Goal: Task Accomplishment & Management: Complete application form

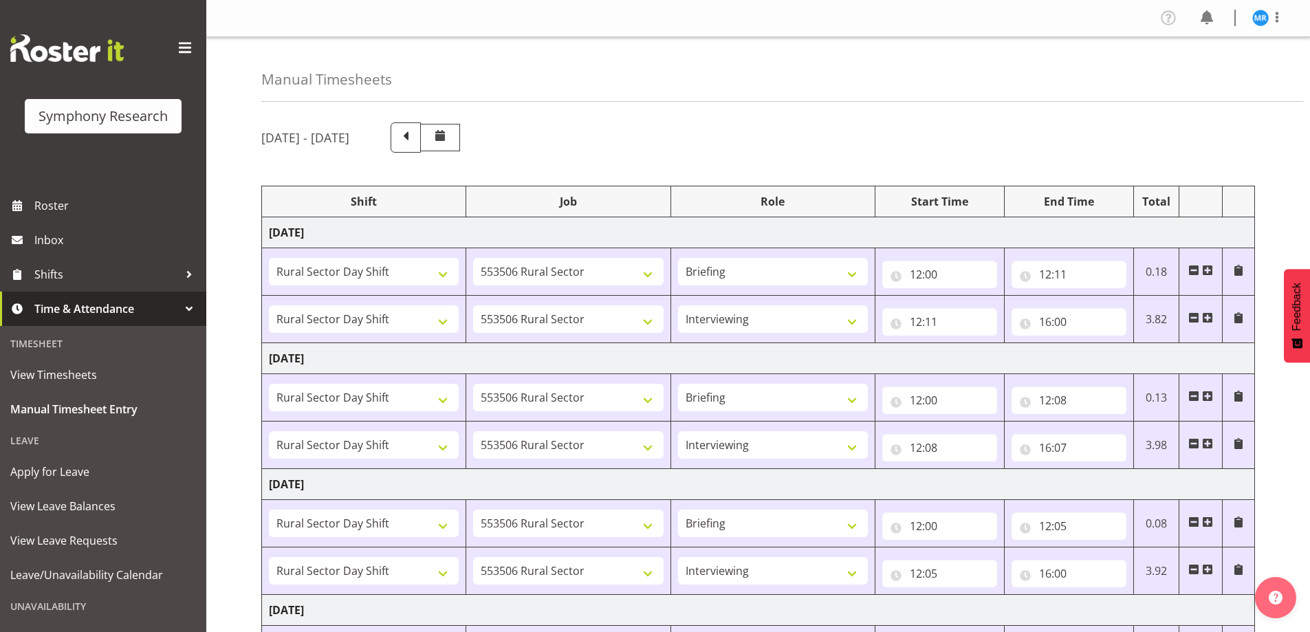
select select "81297"
select select "10587"
select select "81297"
select select "10587"
select select "47"
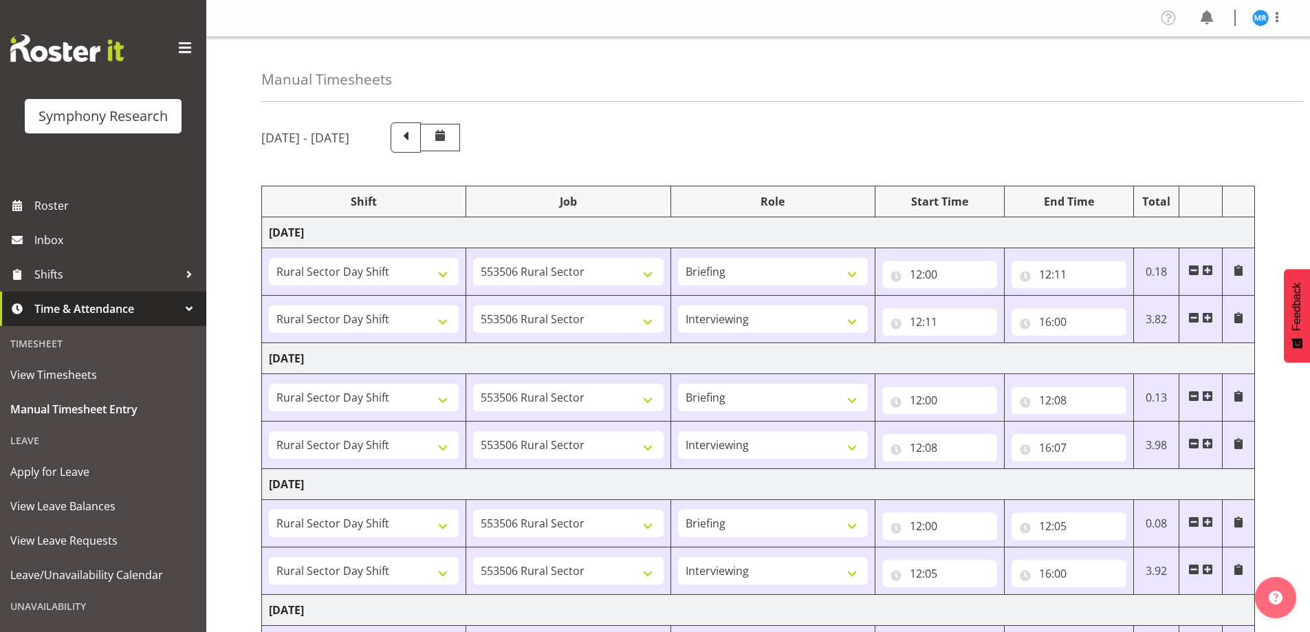
select select "81297"
select select "10587"
select select "81297"
select select "10587"
select select "47"
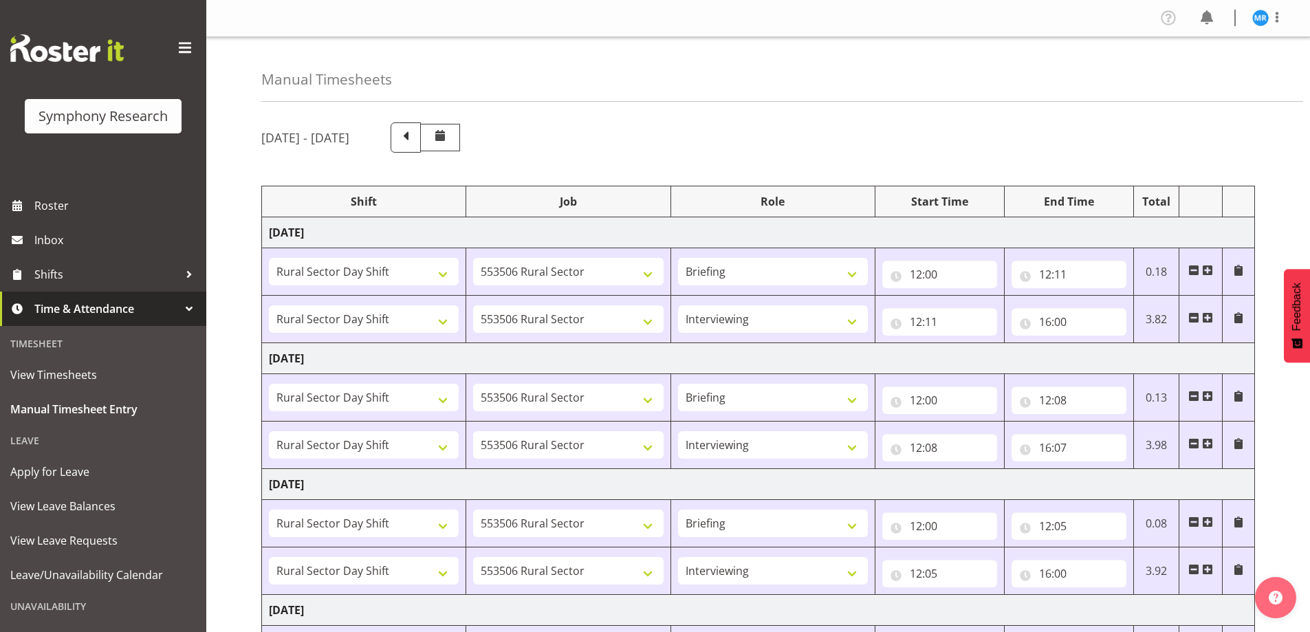
select select "81297"
select select "10587"
select select "81297"
select select "10587"
select select "47"
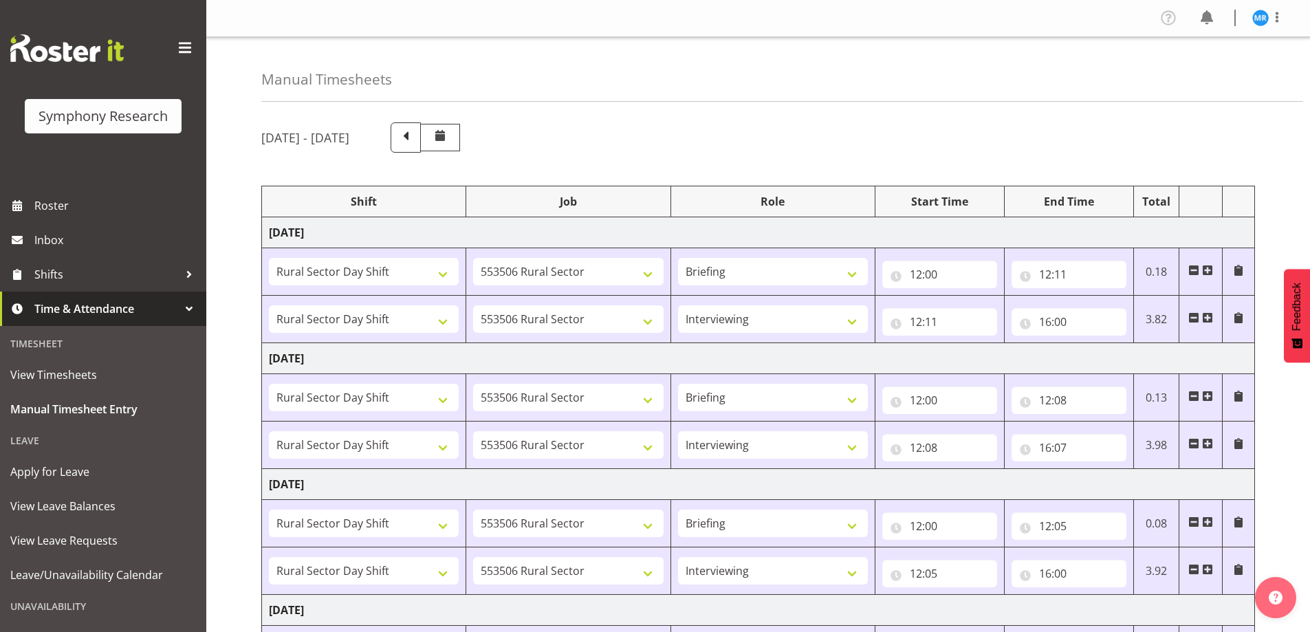
select select "81297"
select select "10587"
select select "81297"
select select "10587"
select select "47"
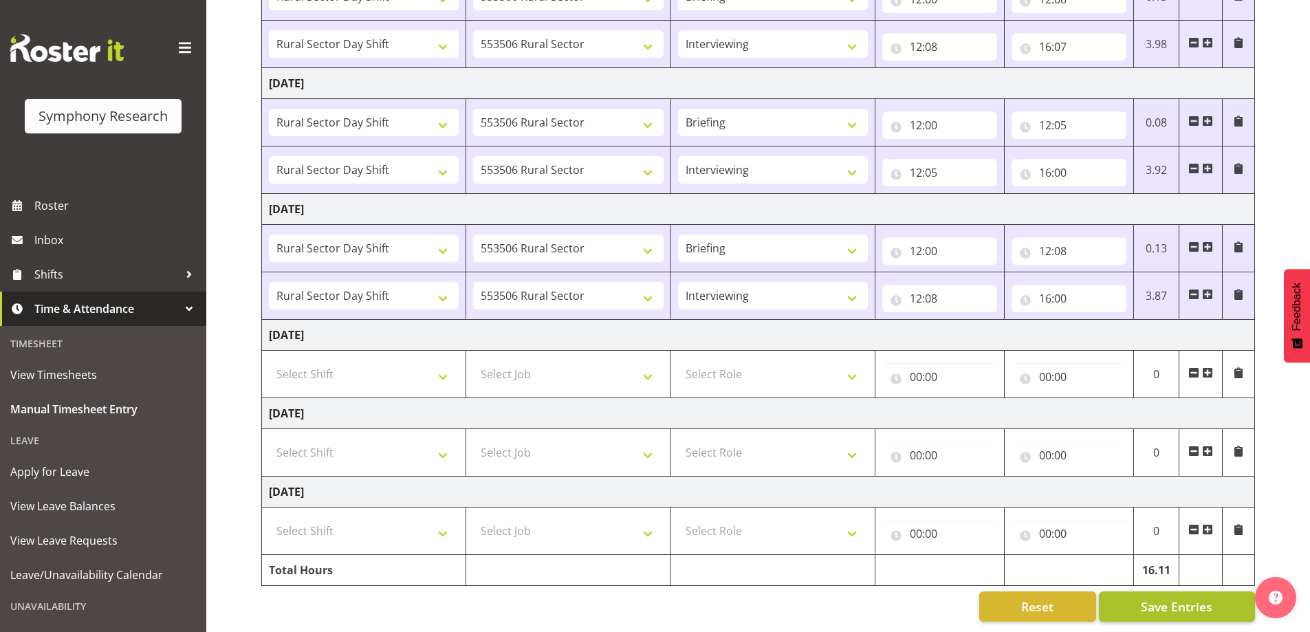
scroll to position [411, 0]
click at [1188, 598] on span "Save Entries" at bounding box center [1177, 607] width 72 height 18
click at [1189, 598] on span "Save Entries" at bounding box center [1177, 607] width 72 height 18
click at [1294, 415] on div "[DATE] - [DATE] Shift Job Role Start Time End Time Total [DATE] !!Weekend Resid…" at bounding box center [785, 171] width 1049 height 921
